Goal: Task Accomplishment & Management: Manage account settings

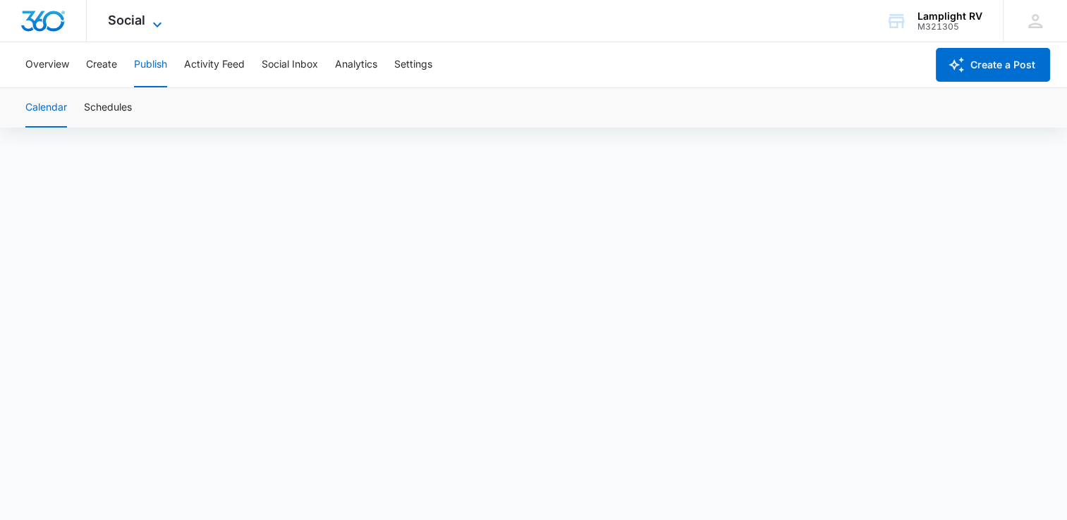
click at [127, 18] on span "Social" at bounding box center [126, 20] width 37 height 15
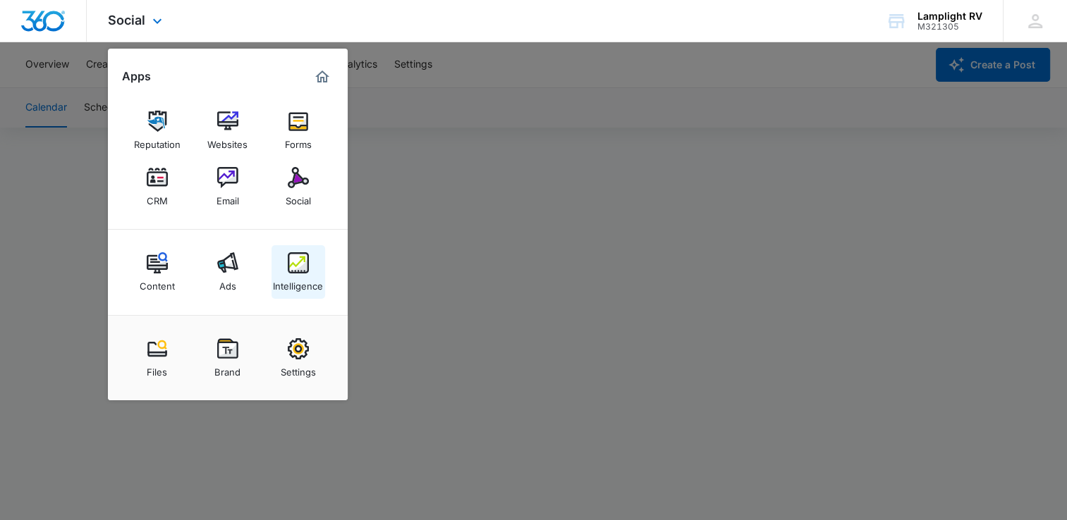
click at [307, 264] on img at bounding box center [298, 262] width 21 height 21
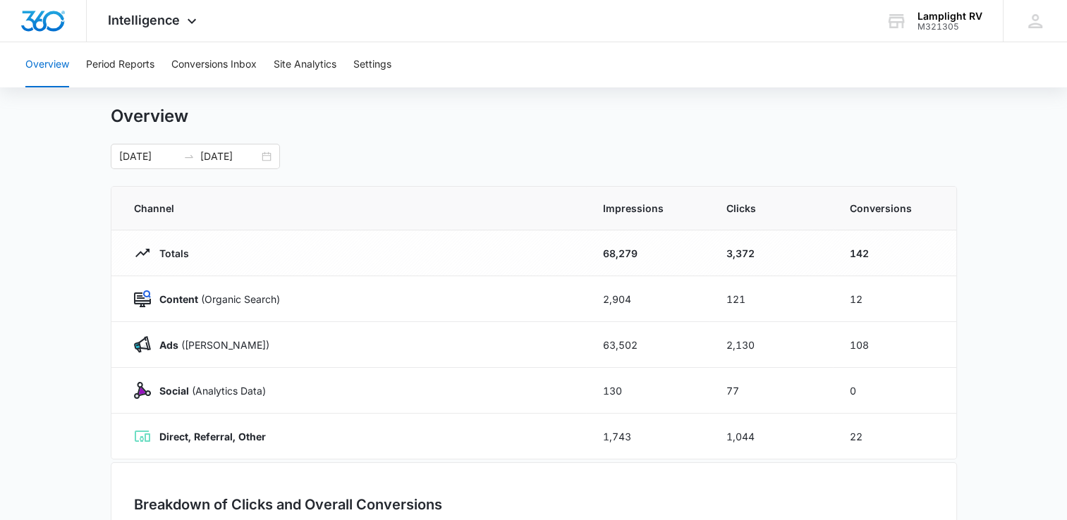
scroll to position [23, 0]
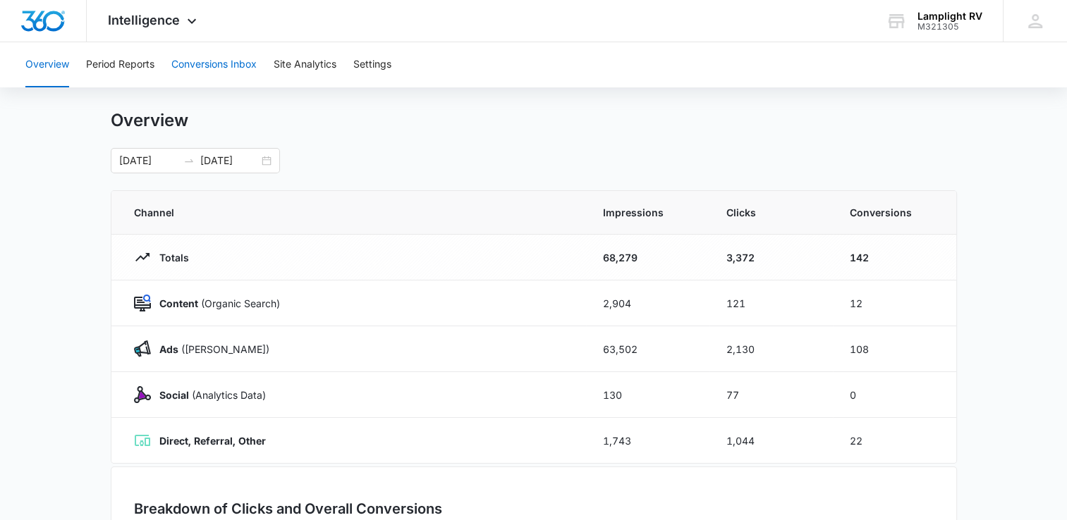
click at [245, 69] on button "Conversions Inbox" at bounding box center [213, 64] width 85 height 45
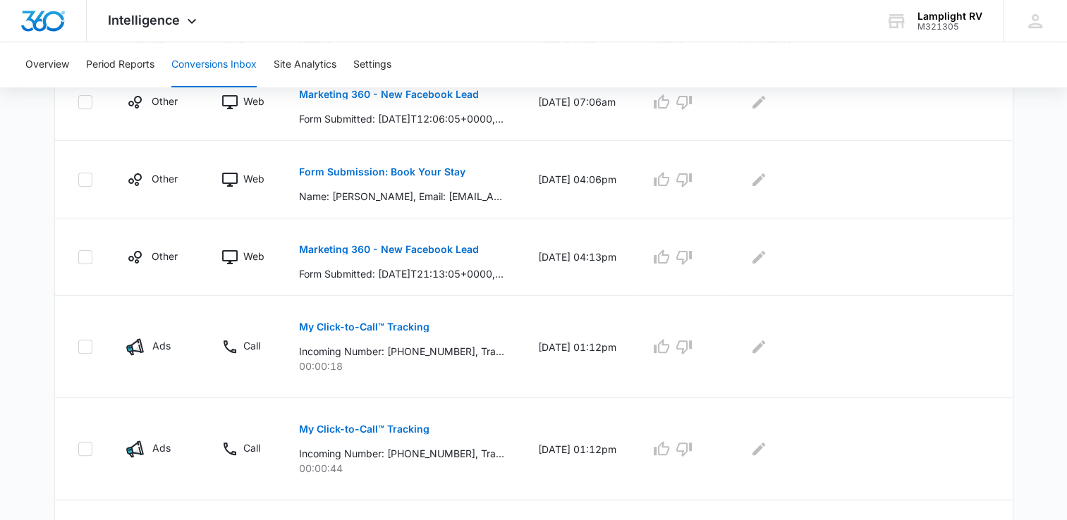
scroll to position [369, 0]
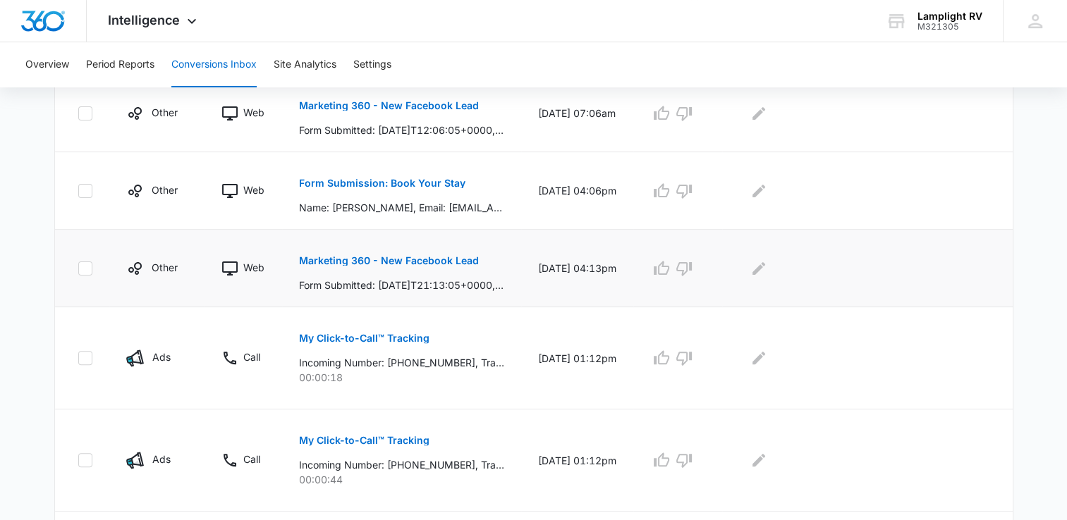
click at [417, 261] on p "Marketing 360 - New Facebook Lead" at bounding box center [389, 261] width 180 height 10
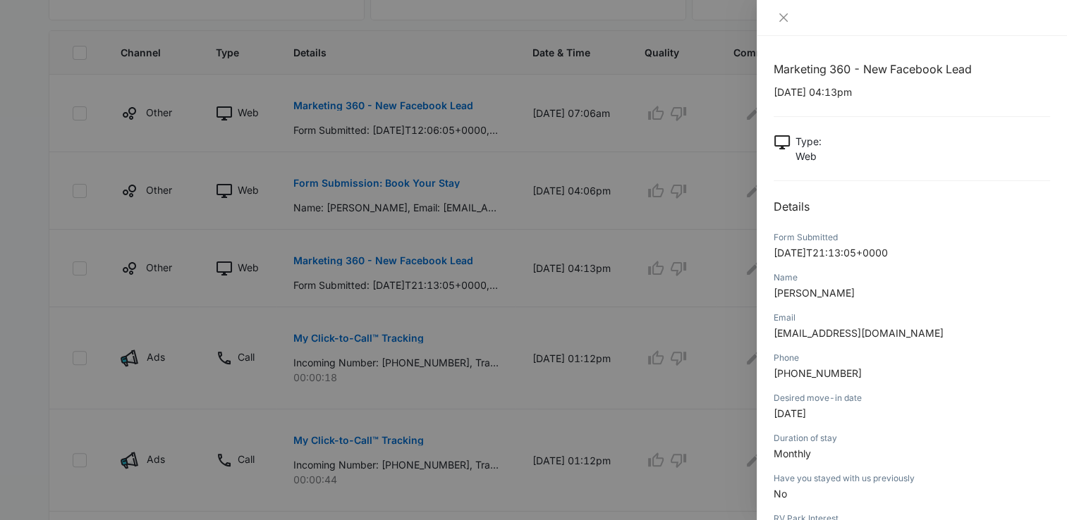
scroll to position [0, 0]
click at [782, 21] on icon "close" at bounding box center [783, 17] width 11 height 11
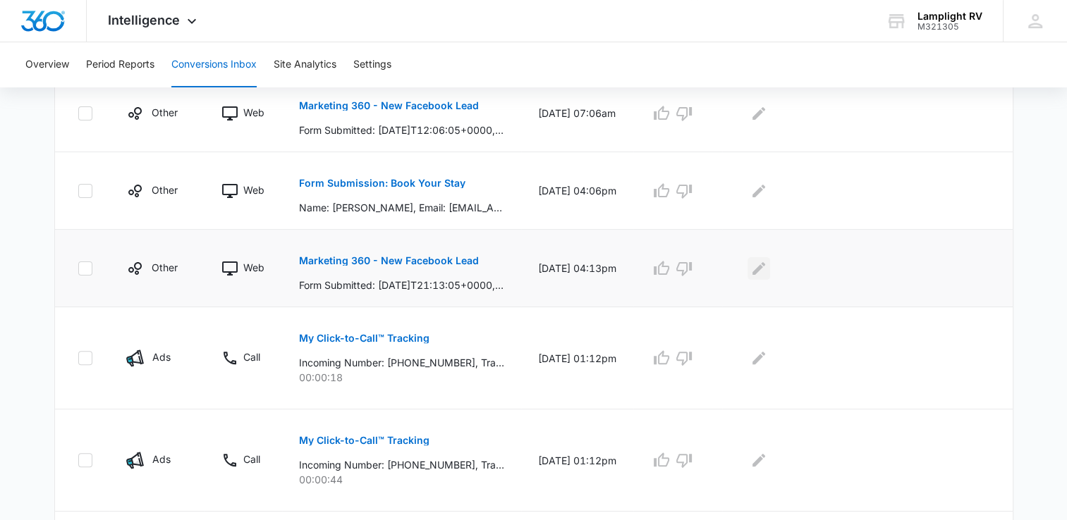
click at [767, 269] on icon "Edit Comments" at bounding box center [758, 268] width 17 height 17
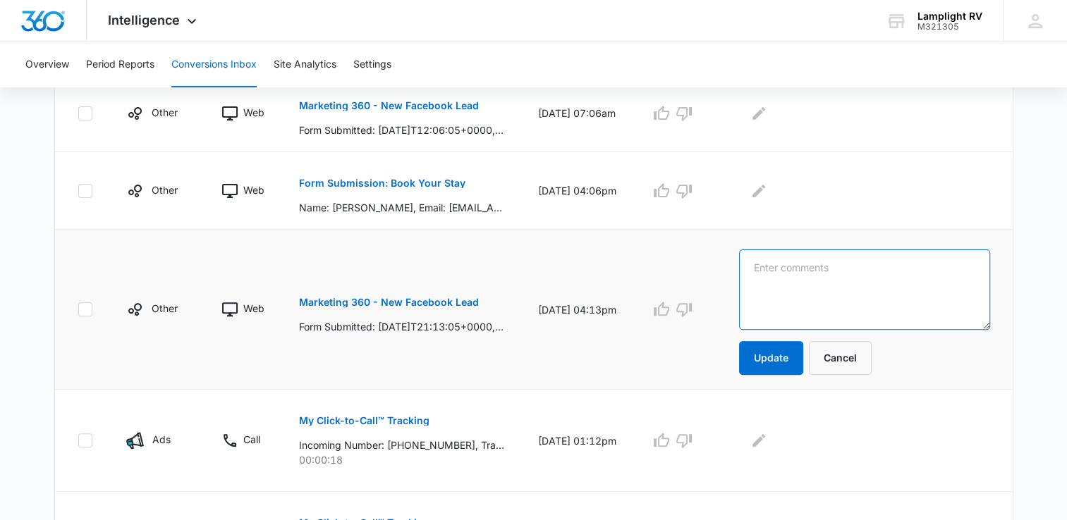
click at [838, 290] on textarea at bounding box center [864, 290] width 251 height 80
type textarea "sent email regarding info for HR - CG 9/15"
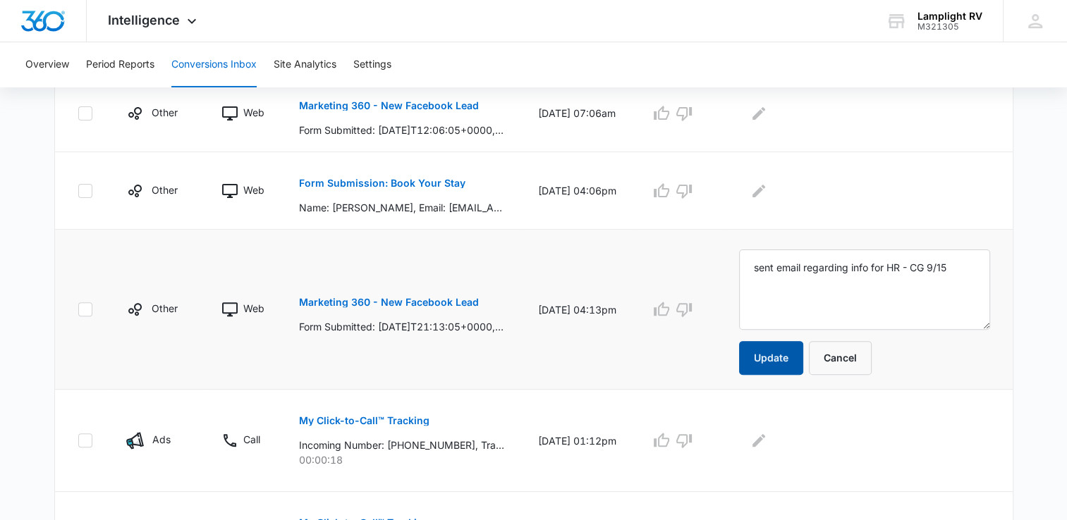
click at [781, 358] on button "Update" at bounding box center [771, 358] width 64 height 34
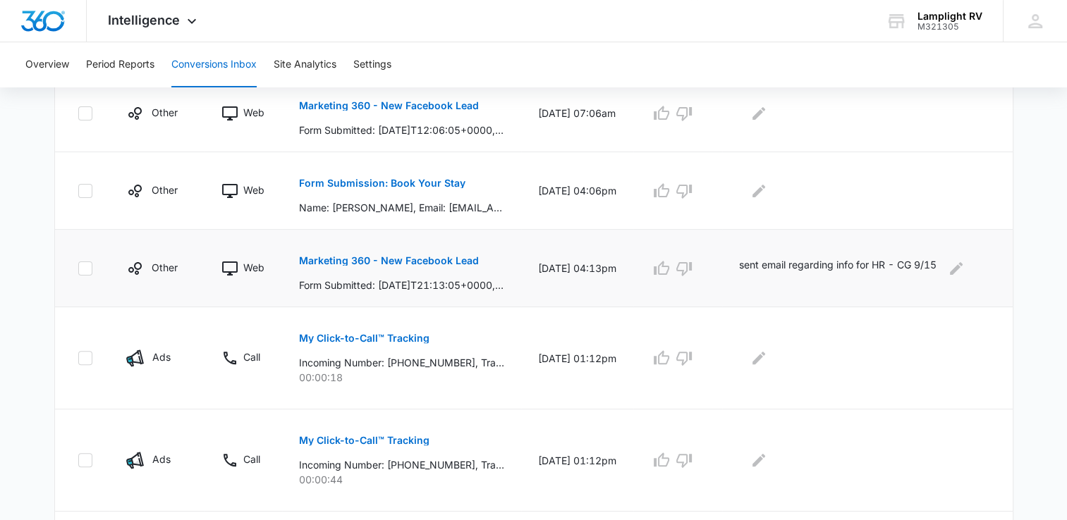
scroll to position [273, 0]
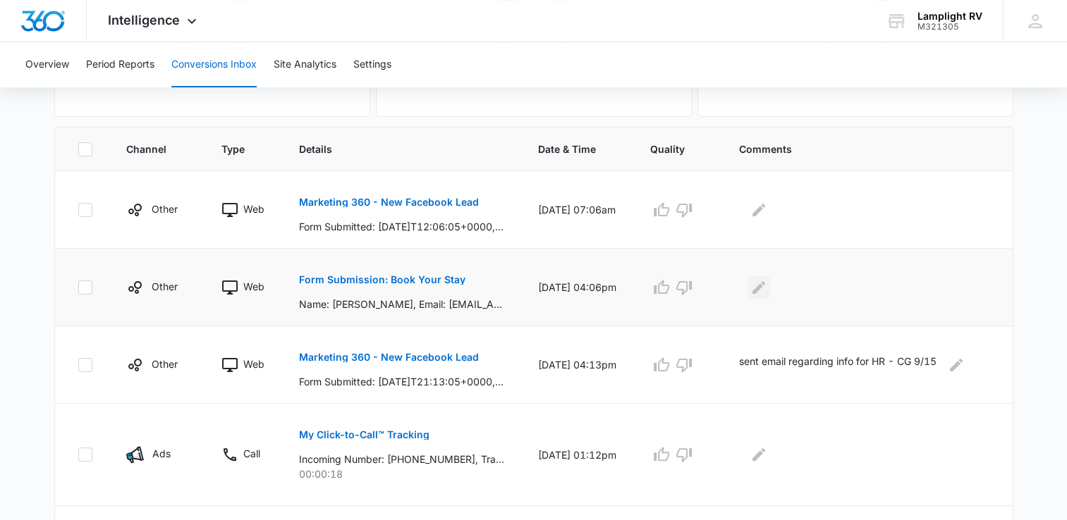
click at [766, 283] on icon "Edit Comments" at bounding box center [758, 287] width 17 height 17
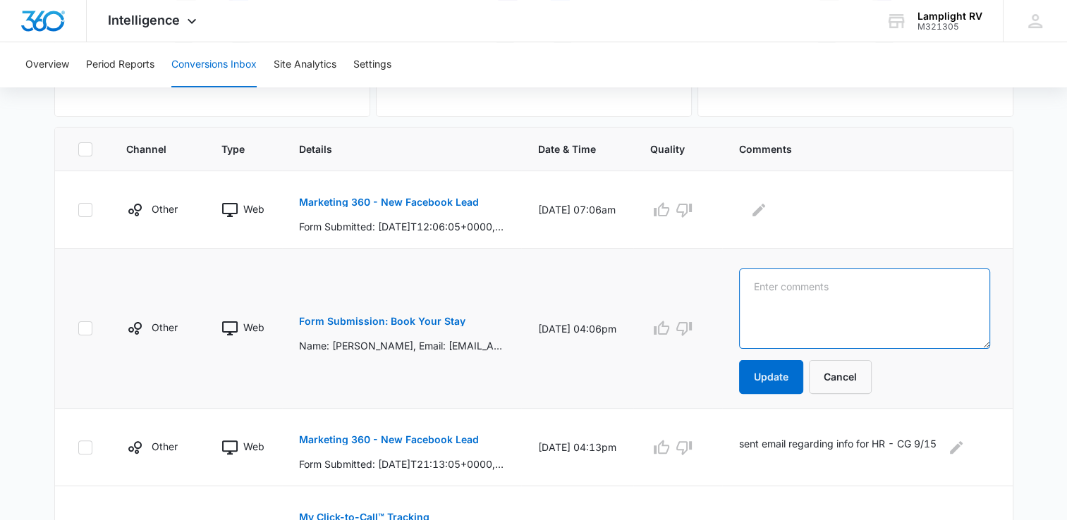
click at [839, 303] on textarea at bounding box center [864, 309] width 251 height 80
type textarea "sent email regarding DC info- CG 9/15"
click at [784, 379] on button "Update" at bounding box center [771, 377] width 64 height 34
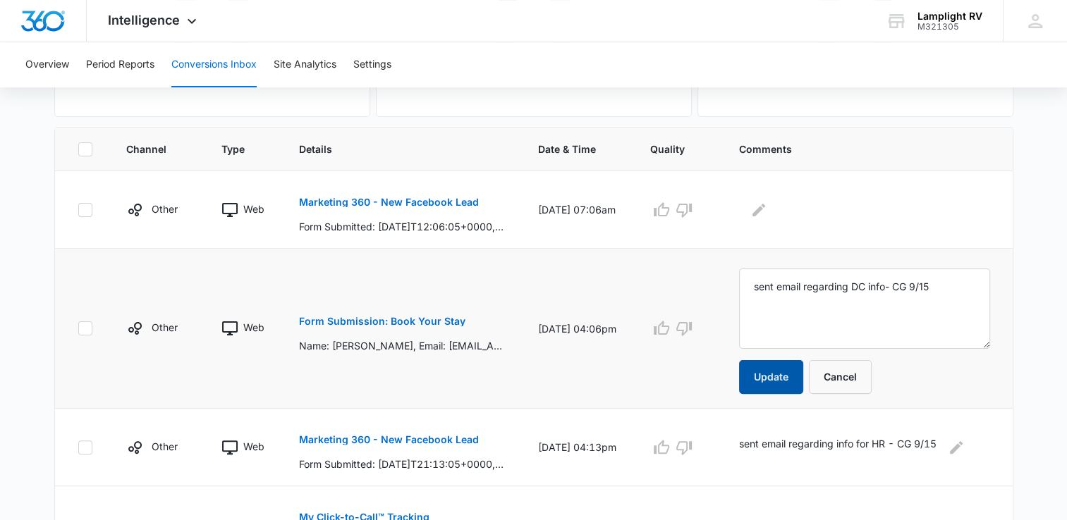
click at [784, 370] on button "Update" at bounding box center [771, 377] width 64 height 34
click at [427, 202] on p "Marketing 360 - New Facebook Lead" at bounding box center [389, 202] width 180 height 10
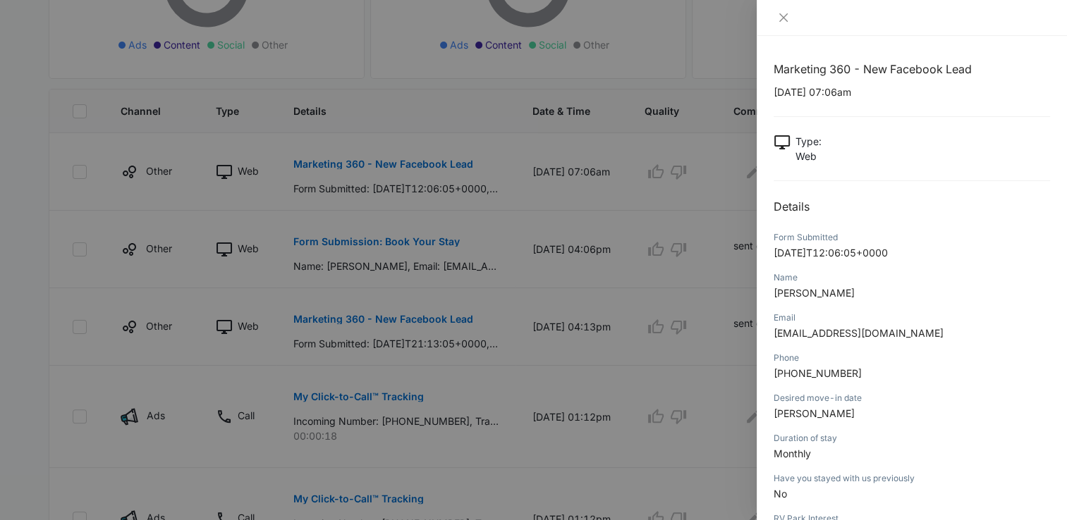
scroll to position [226, 0]
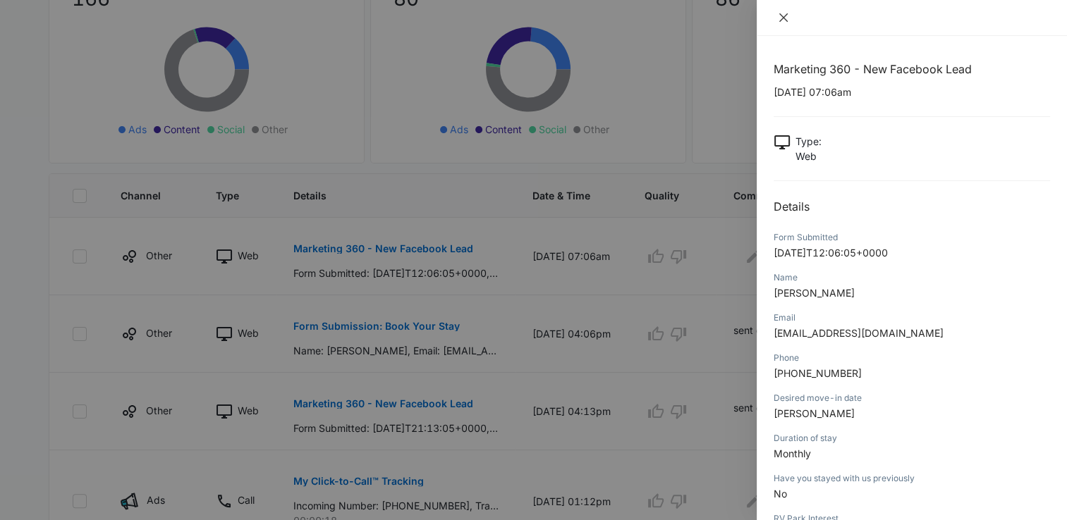
click at [787, 17] on icon "close" at bounding box center [783, 17] width 11 height 11
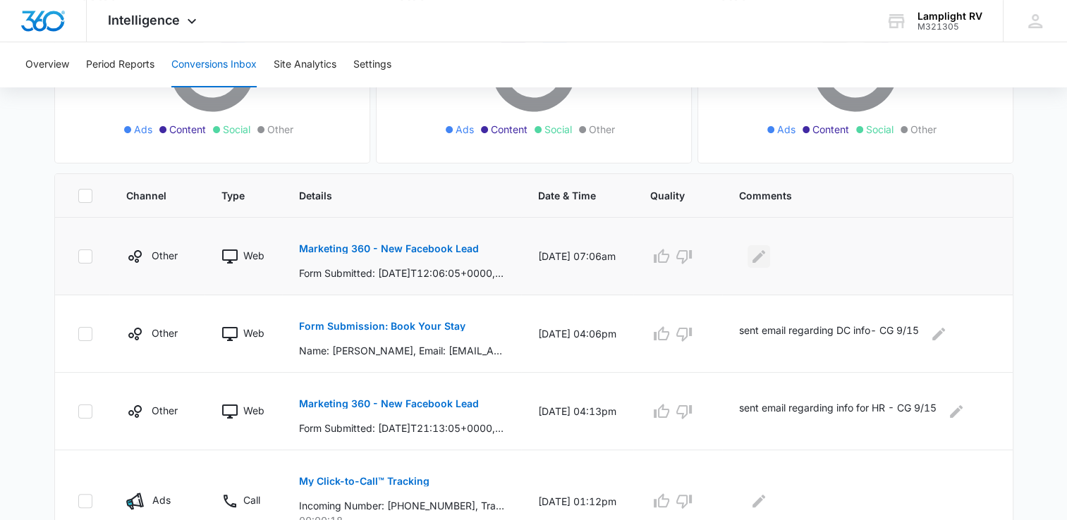
click at [767, 258] on icon "Edit Comments" at bounding box center [758, 256] width 17 height 17
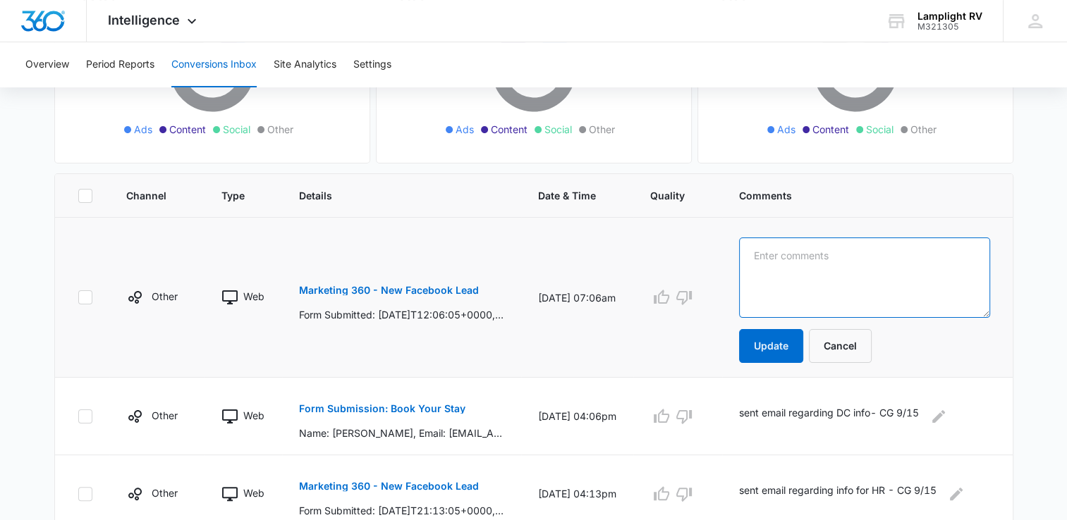
click at [821, 282] on textarea at bounding box center [864, 278] width 251 height 80
type textarea "sent email regarding AG info- CG 9/15"
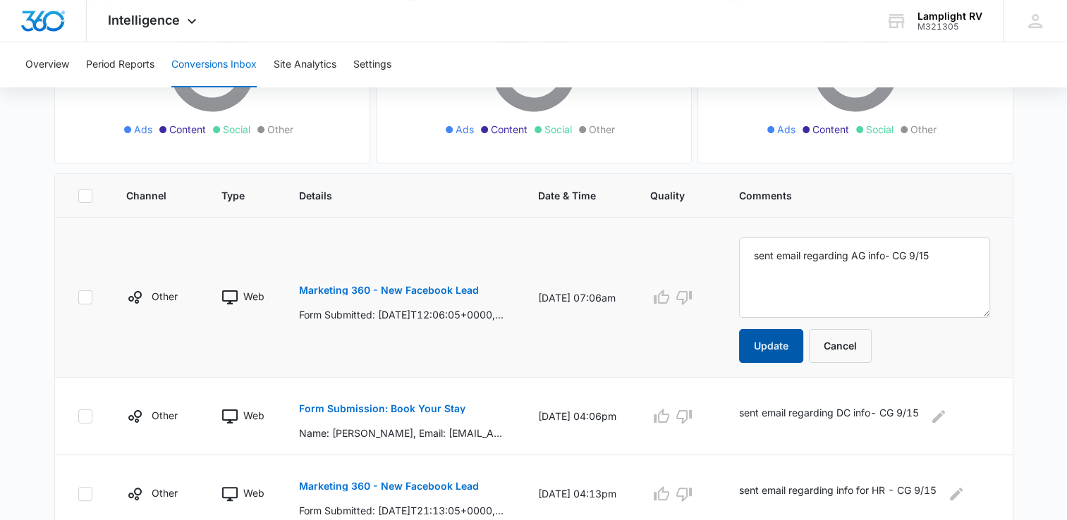
click at [778, 348] on button "Update" at bounding box center [771, 346] width 64 height 34
click at [776, 348] on button "Update" at bounding box center [771, 346] width 64 height 34
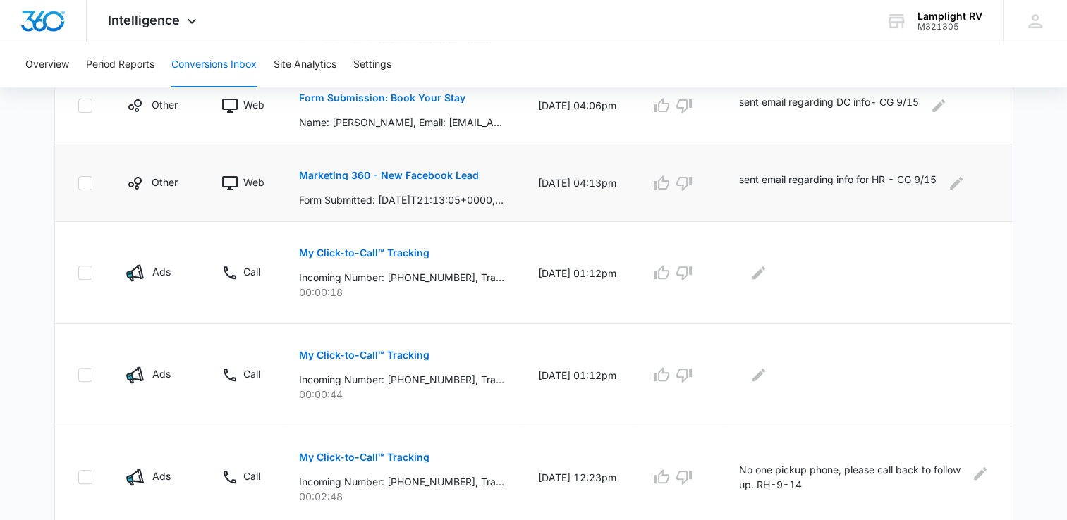
scroll to position [0, 0]
